Goal: Task Accomplishment & Management: Manage account settings

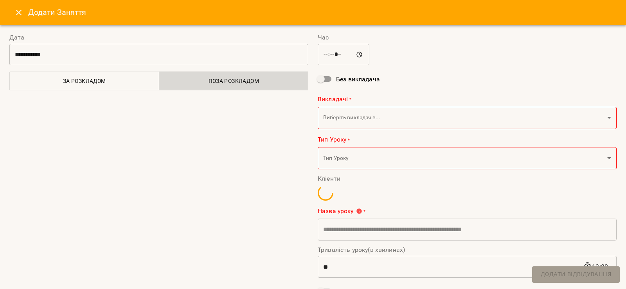
scroll to position [639, 0]
type input "**********"
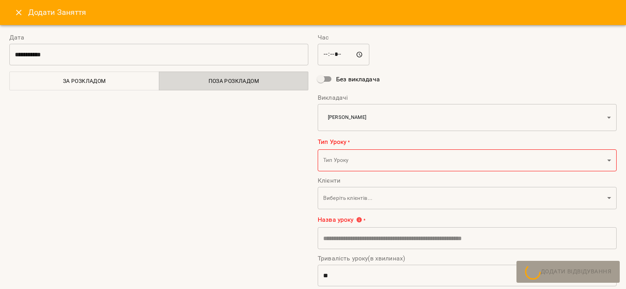
click at [24, 10] on button "Close" at bounding box center [18, 12] width 19 height 19
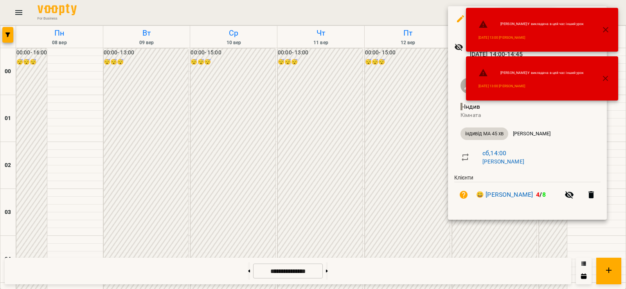
click at [606, 29] on icon "button" at bounding box center [605, 29] width 9 height 9
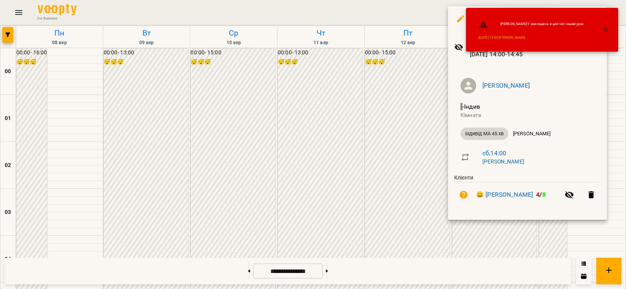
click at [607, 29] on icon "button" at bounding box center [605, 29] width 9 height 9
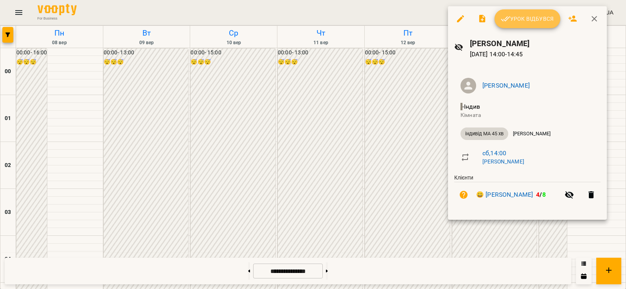
click at [532, 17] on span "Урок відбувся" at bounding box center [526, 18] width 53 height 9
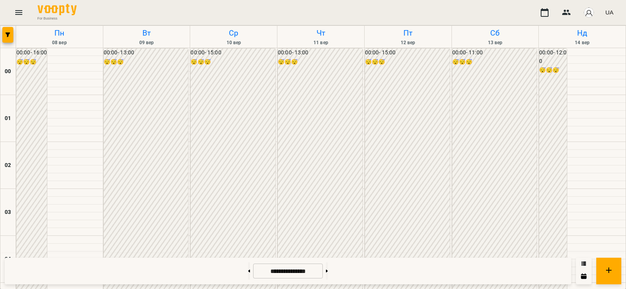
scroll to position [639, 0]
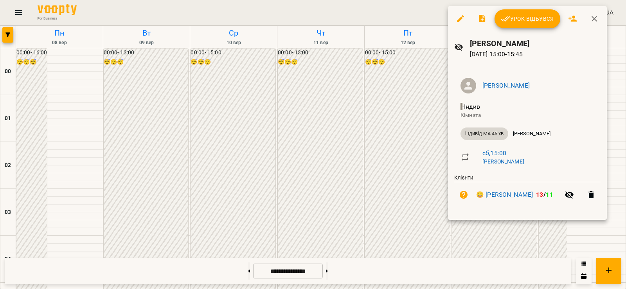
click at [402, 193] on div at bounding box center [313, 144] width 626 height 289
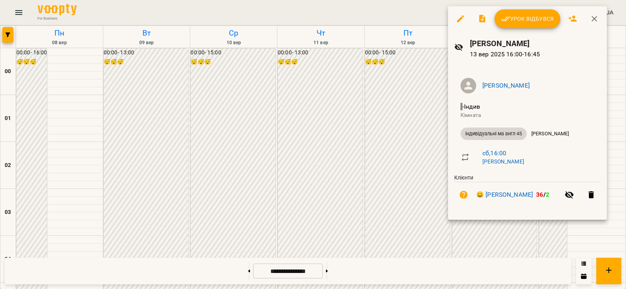
click at [383, 187] on div at bounding box center [313, 144] width 626 height 289
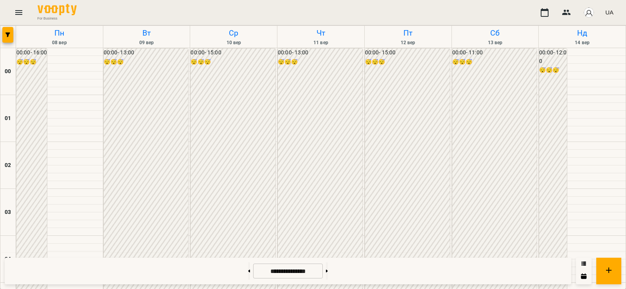
scroll to position [730, 0]
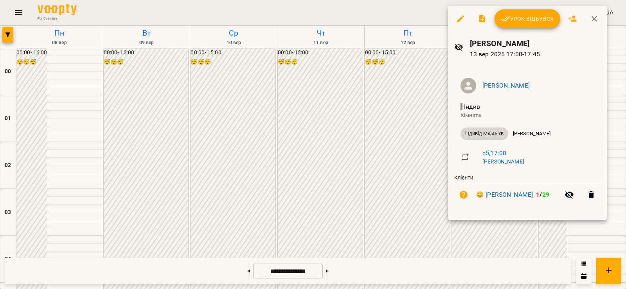
click at [395, 96] on div at bounding box center [313, 144] width 626 height 289
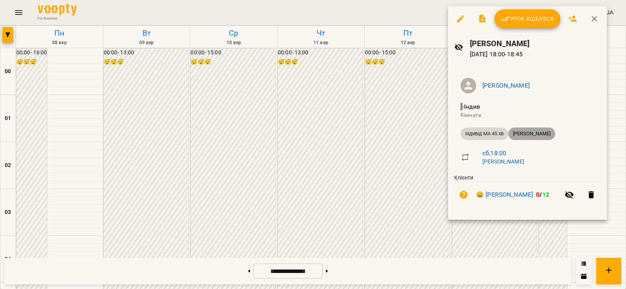
click at [536, 135] on span "[PERSON_NAME]" at bounding box center [531, 133] width 47 height 7
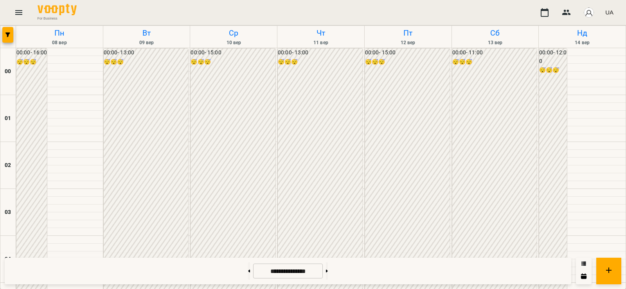
scroll to position [639, 0]
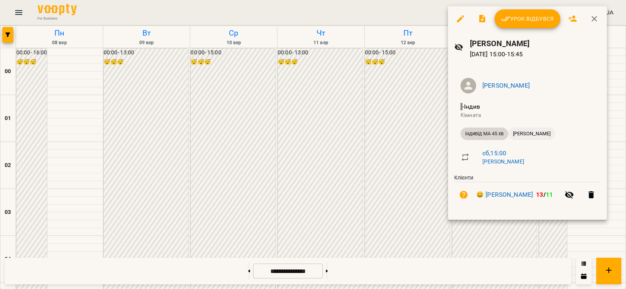
click at [516, 133] on span "[PERSON_NAME]" at bounding box center [531, 133] width 47 height 7
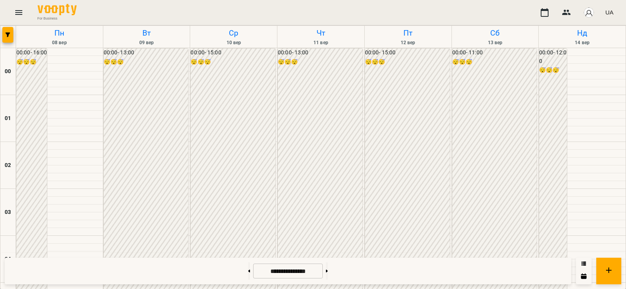
scroll to position [639, 0]
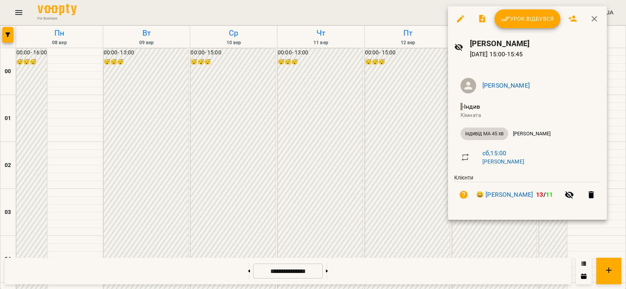
click at [405, 175] on div at bounding box center [313, 144] width 626 height 289
